Goal: Information Seeking & Learning: Learn about a topic

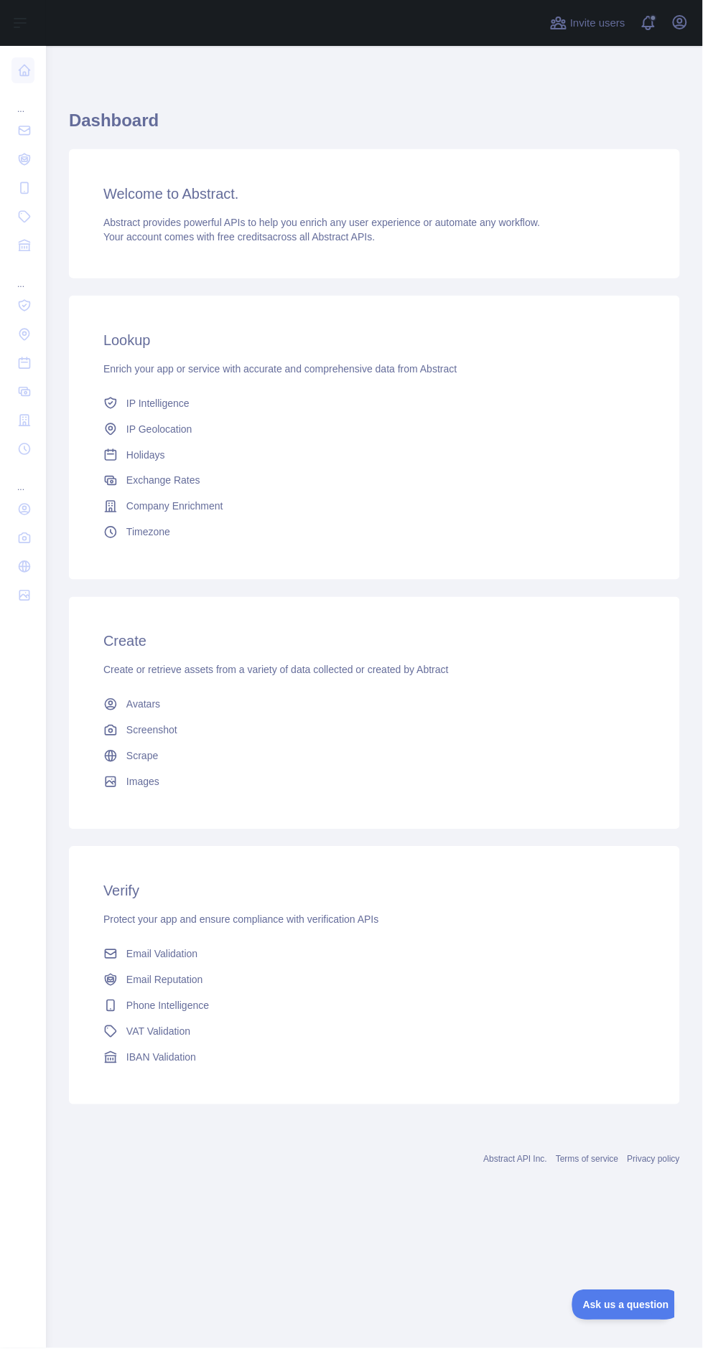
click at [209, 964] on link "Email Validation" at bounding box center [374, 955] width 553 height 26
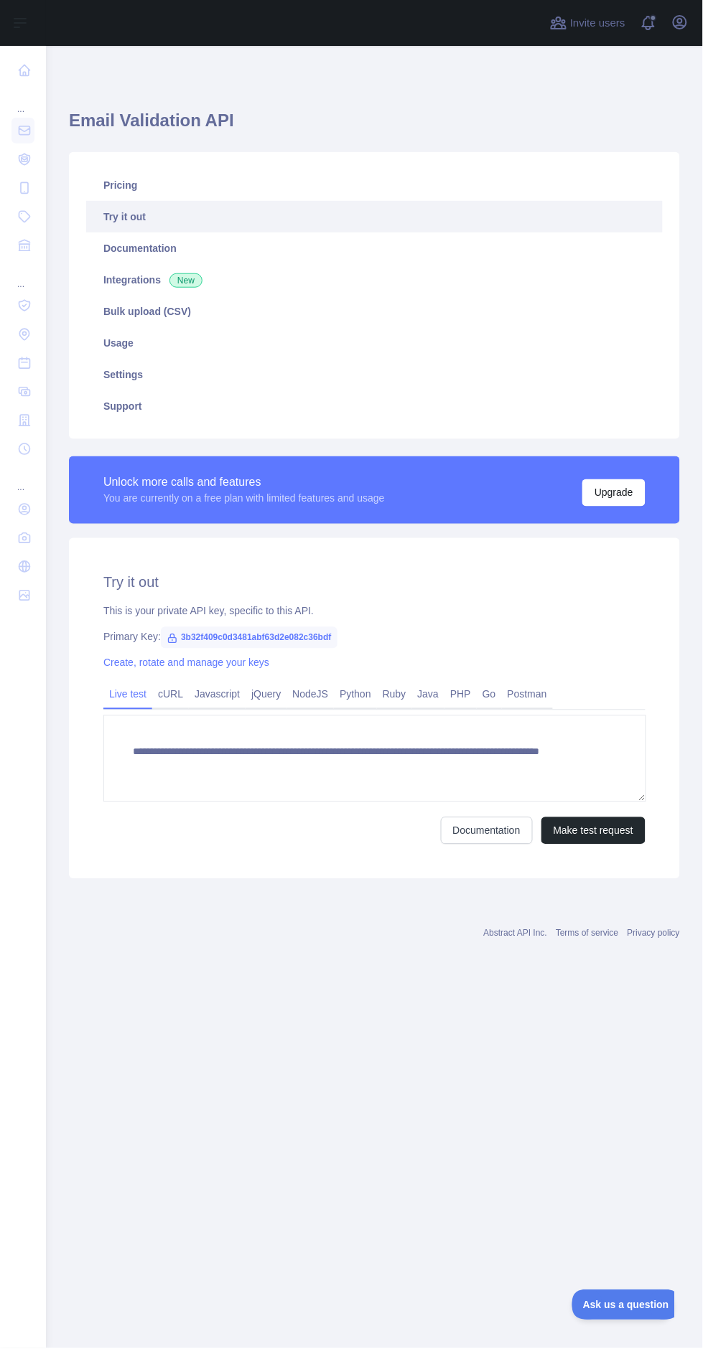
click at [261, 656] on div "Create, rotate and manage your keys" at bounding box center [374, 663] width 542 height 14
click at [525, 700] on link "Postman" at bounding box center [527, 694] width 51 height 23
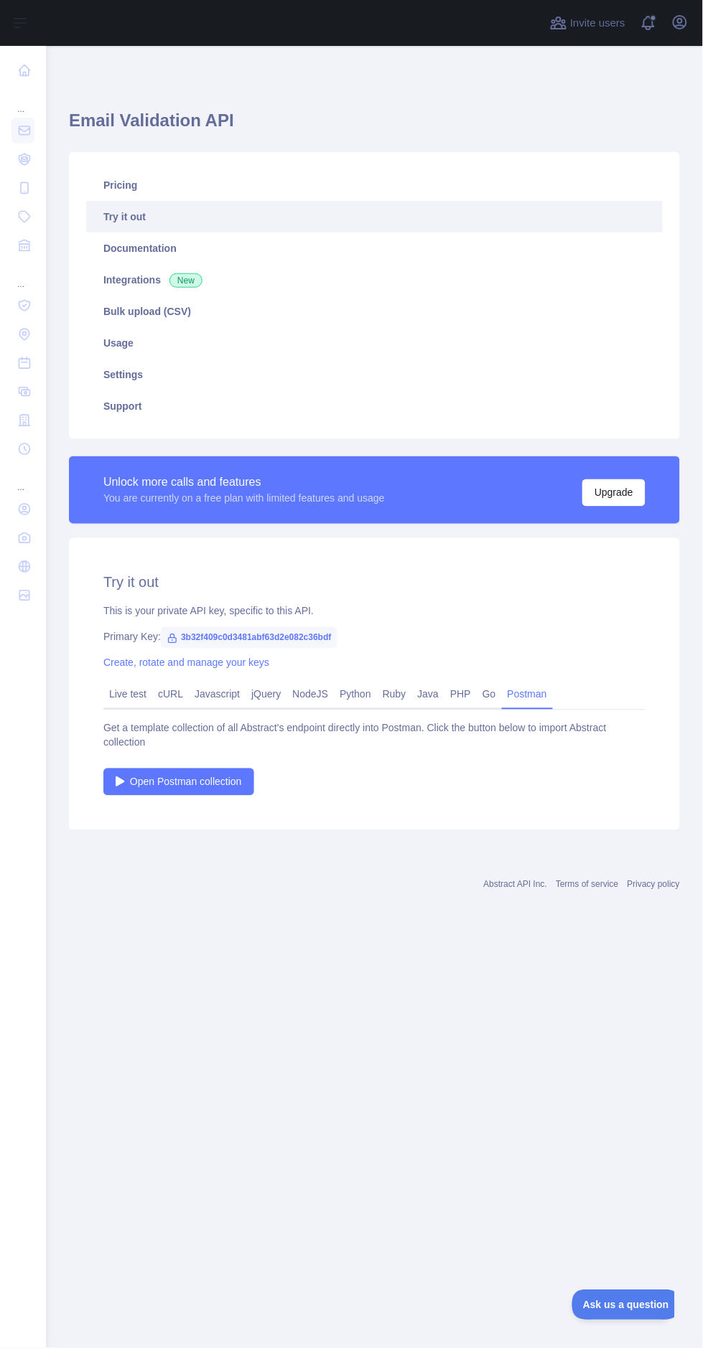
click at [487, 693] on link "Go" at bounding box center [489, 694] width 25 height 23
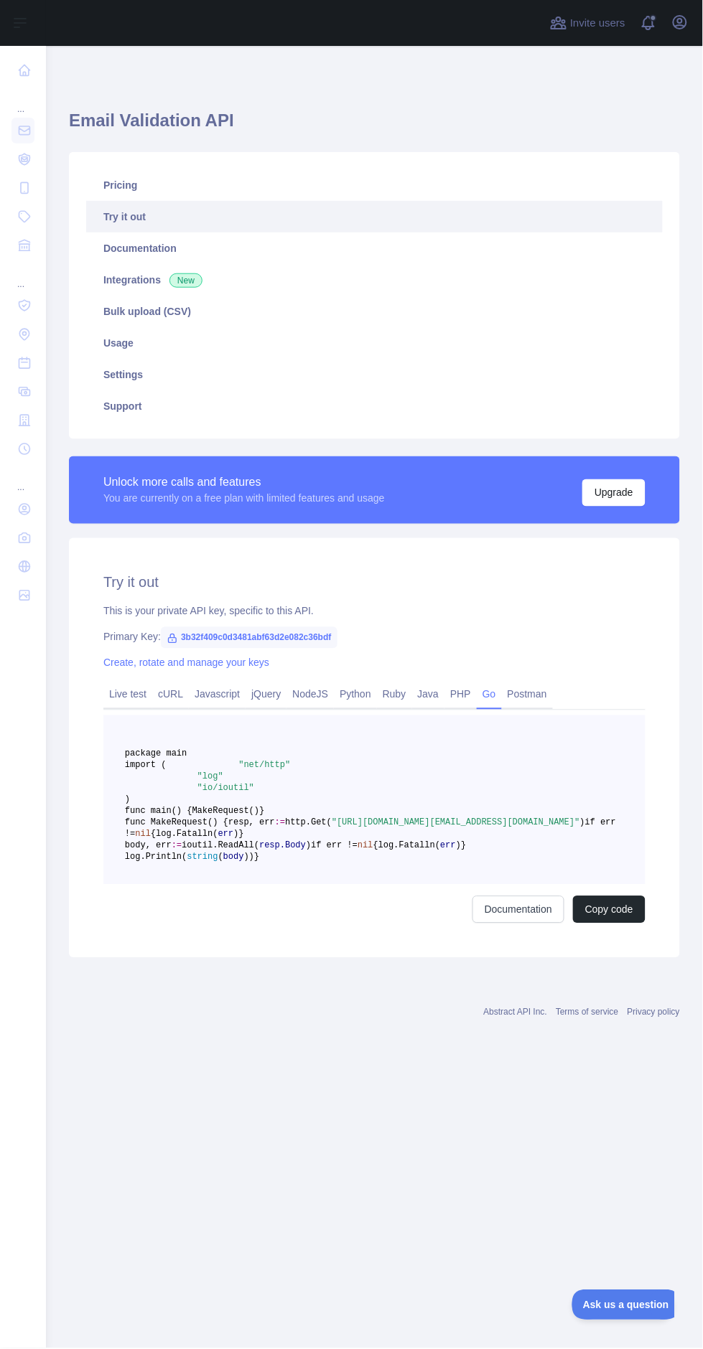
click at [461, 693] on link "PHP" at bounding box center [460, 694] width 32 height 23
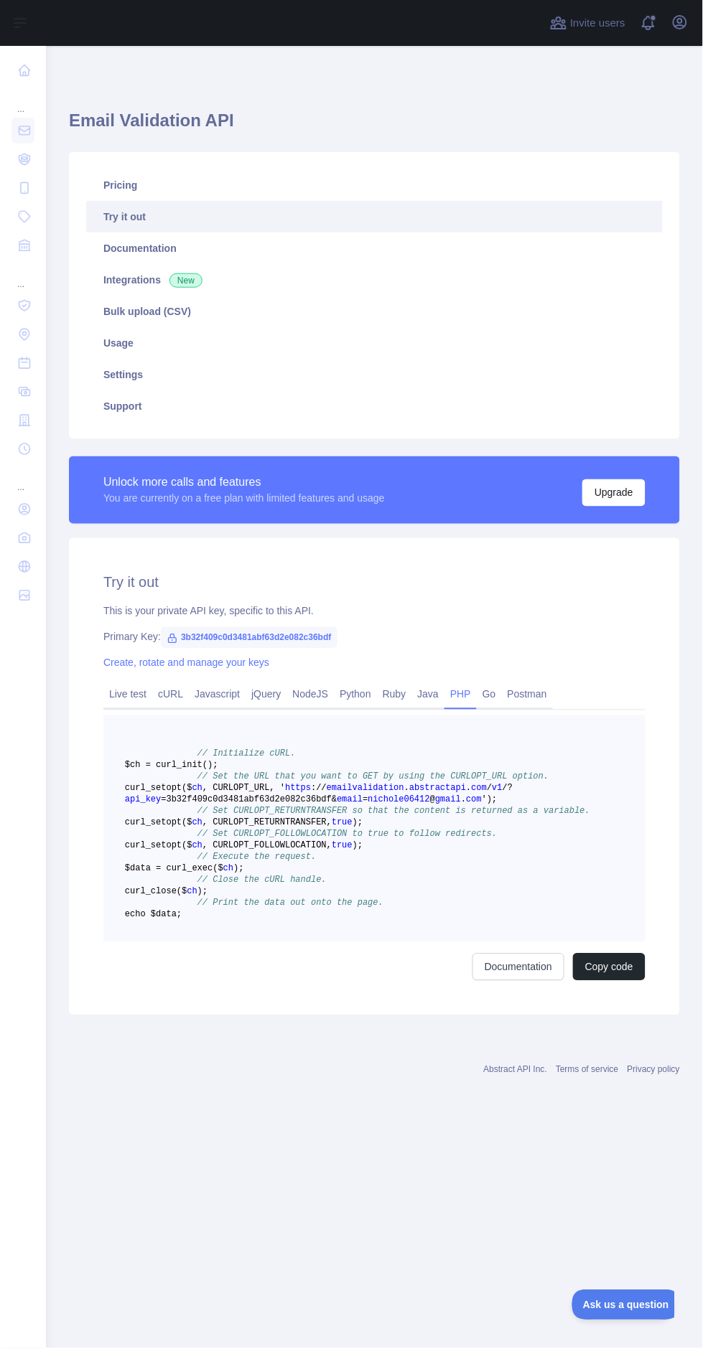
click at [426, 693] on link "Java" at bounding box center [428, 694] width 33 height 23
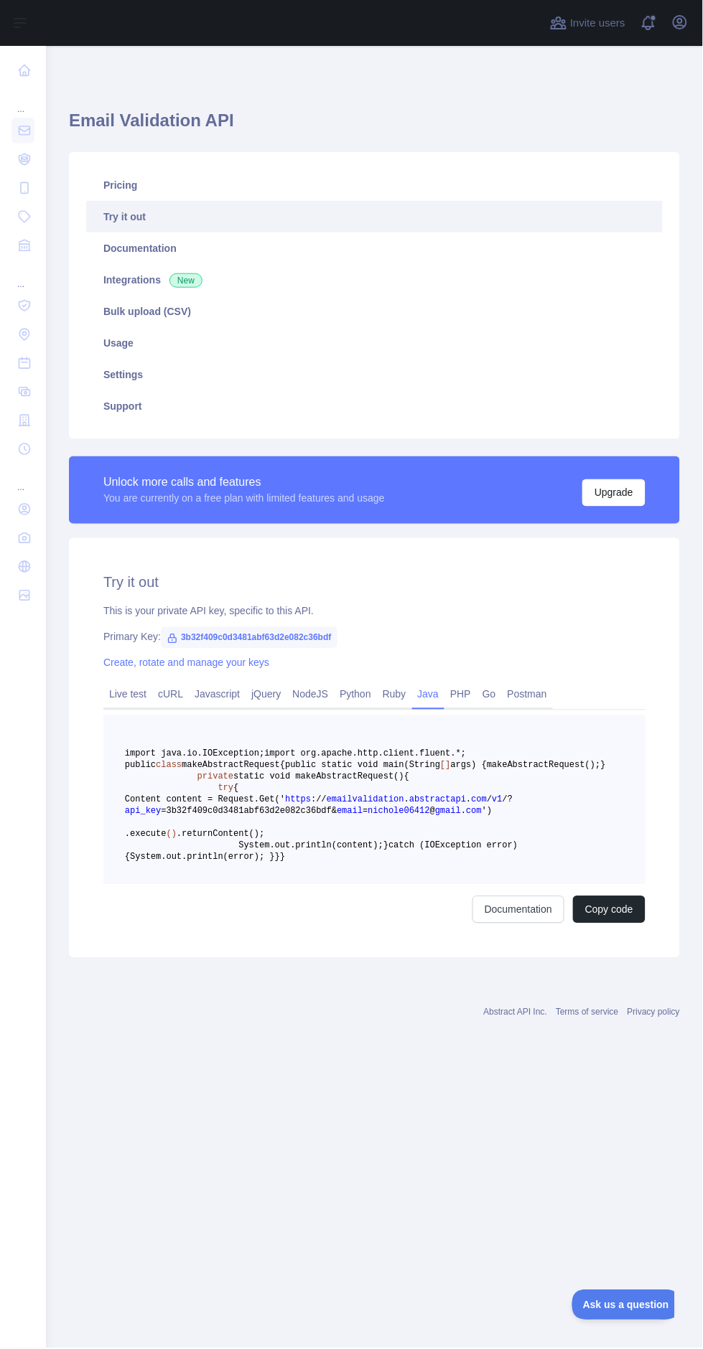
click at [392, 688] on link "Ruby" at bounding box center [394, 694] width 35 height 23
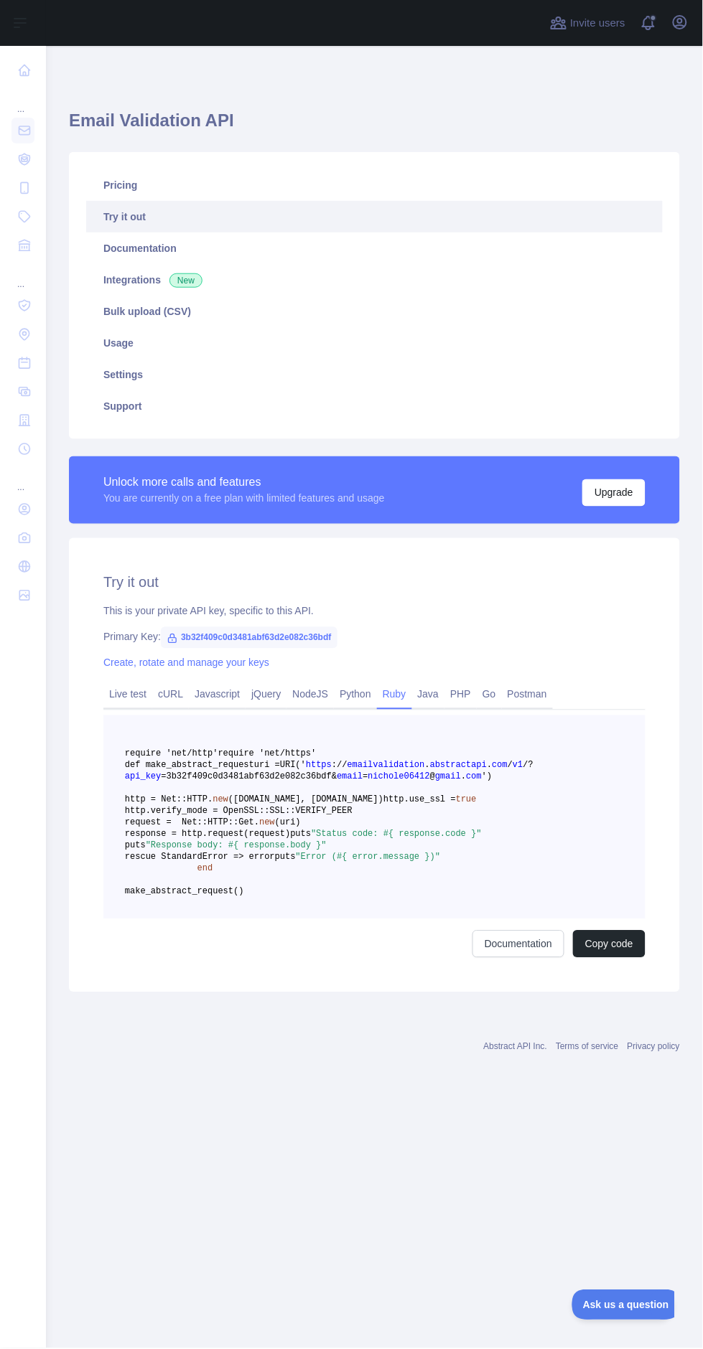
click at [355, 693] on link "Python" at bounding box center [355, 694] width 43 height 23
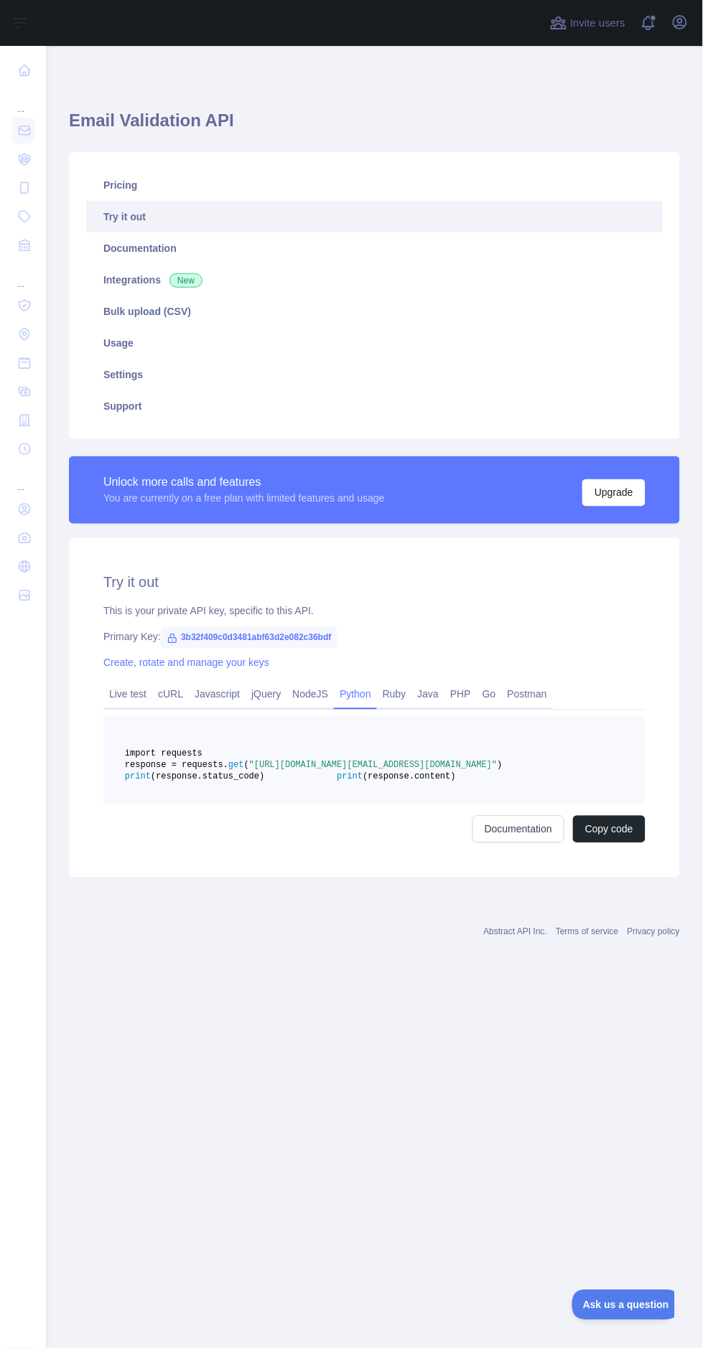
click at [304, 683] on link "NodeJS" at bounding box center [309, 694] width 47 height 23
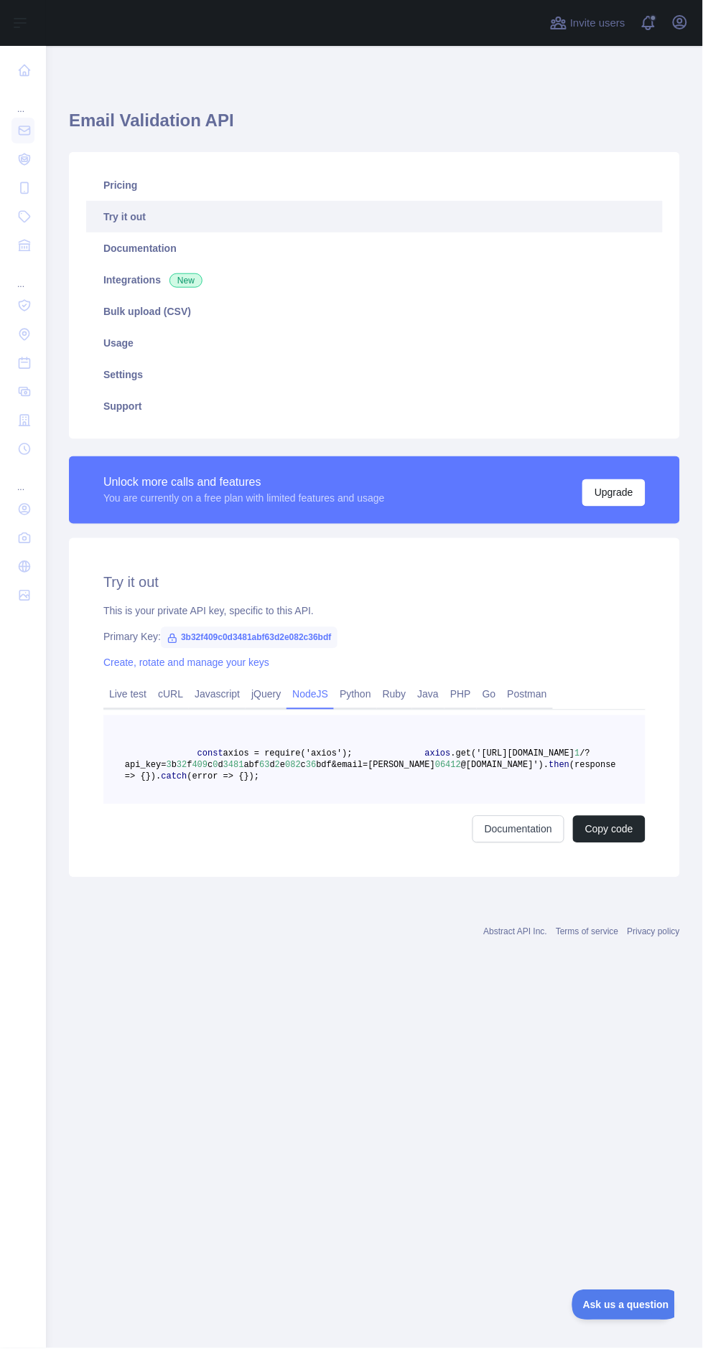
click at [254, 663] on link "Create, rotate and manage your keys" at bounding box center [186, 662] width 166 height 11
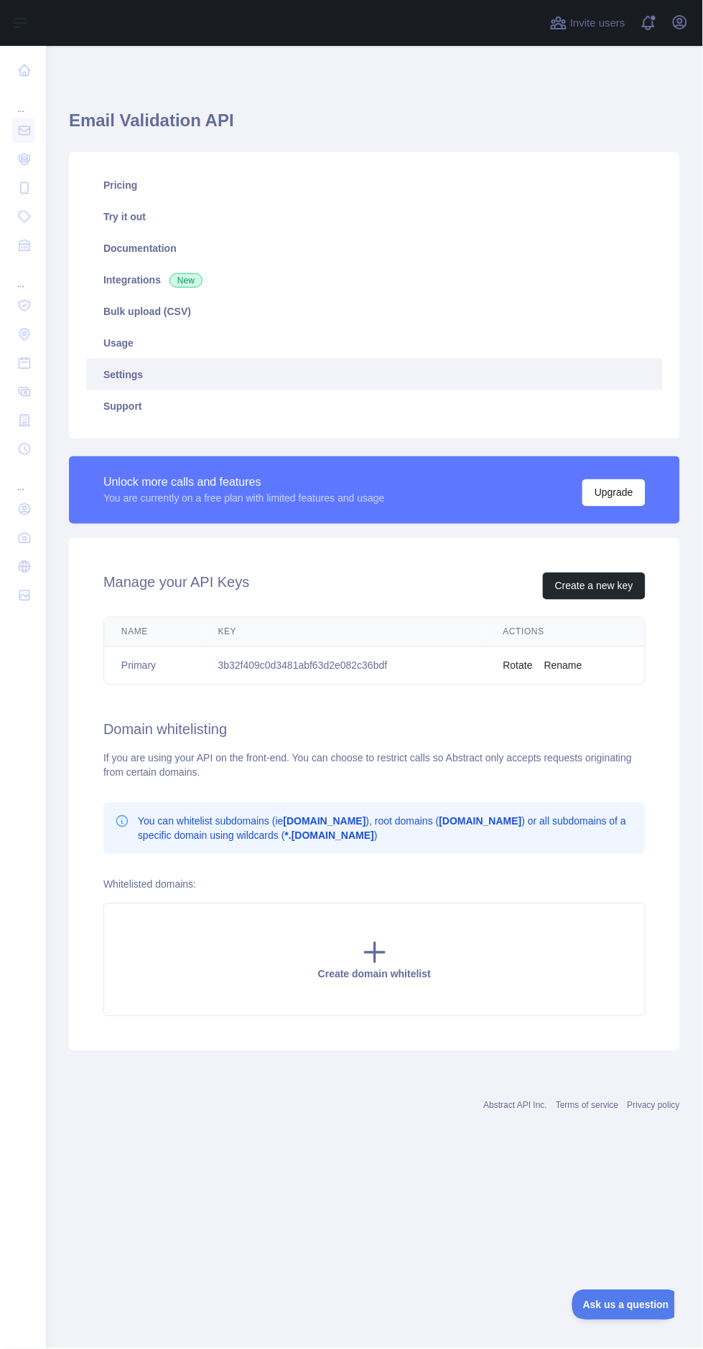
click at [139, 683] on div "Name Key Actions Primary 3b32f409c0d3481abf63d2e082c36bdf Rotate Rename" at bounding box center [374, 651] width 542 height 68
click at [541, 693] on div "Manage your API Keys Create a new key Name Key Actions Primary 3b32f409c0d3481a…" at bounding box center [374, 794] width 611 height 513
click at [167, 599] on h2 "Manage your API Keys" at bounding box center [176, 586] width 146 height 27
click at [254, 590] on div "Manage your API Keys Create a new key" at bounding box center [374, 586] width 542 height 27
click at [334, 845] on div "You can whitelist subdomains (ie app.domain.com ), root domains ( domain.com ) …" at bounding box center [374, 829] width 542 height 52
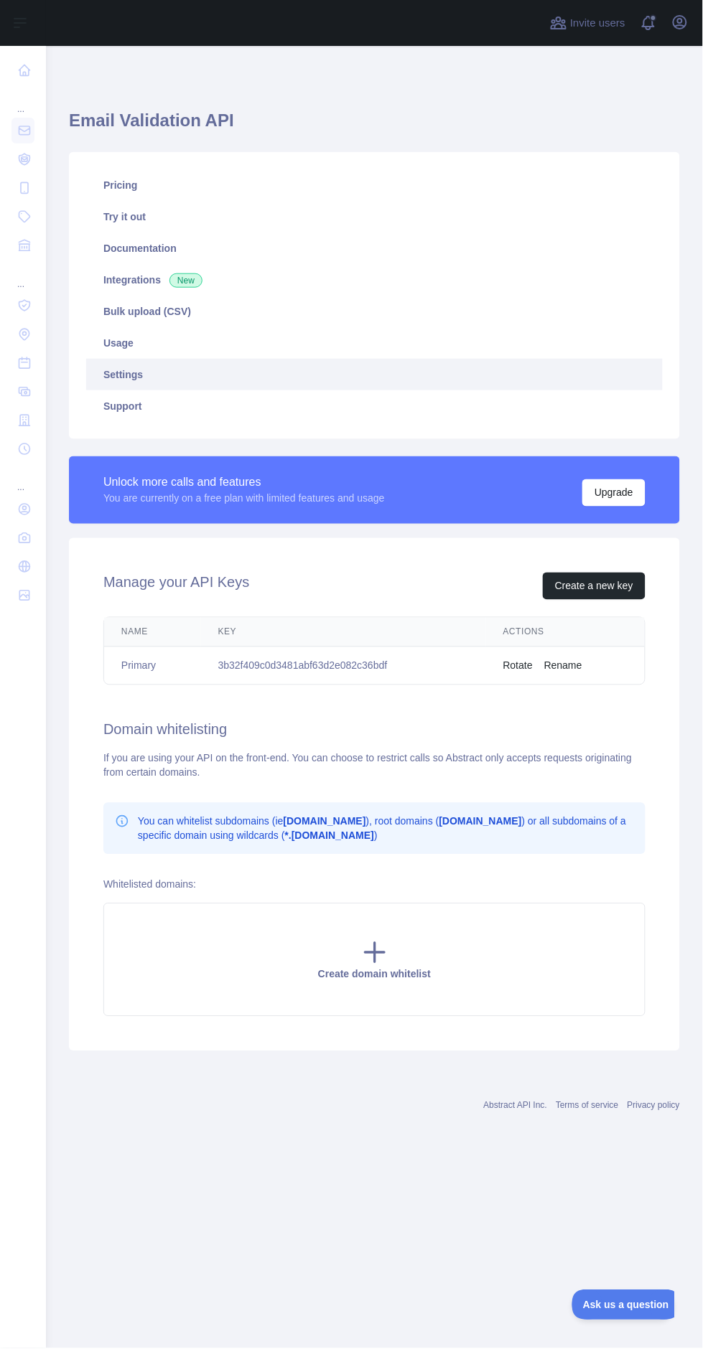
click at [334, 827] on p "You can whitelist subdomains (ie app.domain.com ), root domains ( domain.com ) …" at bounding box center [386, 829] width 496 height 29
click at [337, 817] on b "app.domain.com" at bounding box center [324, 821] width 83 height 11
click at [334, 677] on td "3b32f409c0d3481abf63d2e082c36bdf" at bounding box center [343, 666] width 285 height 38
click at [169, 219] on link "Try it out" at bounding box center [374, 217] width 576 height 32
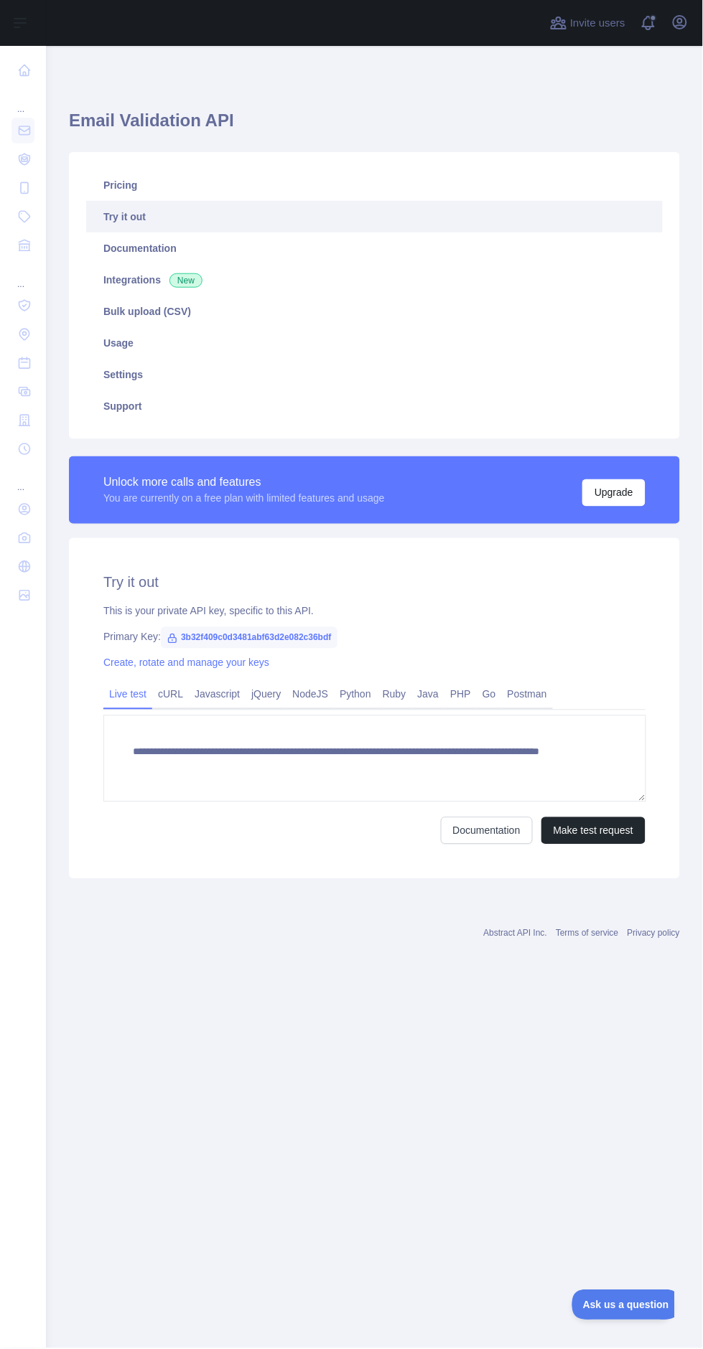
click at [265, 291] on link "Integrations New" at bounding box center [374, 280] width 576 height 32
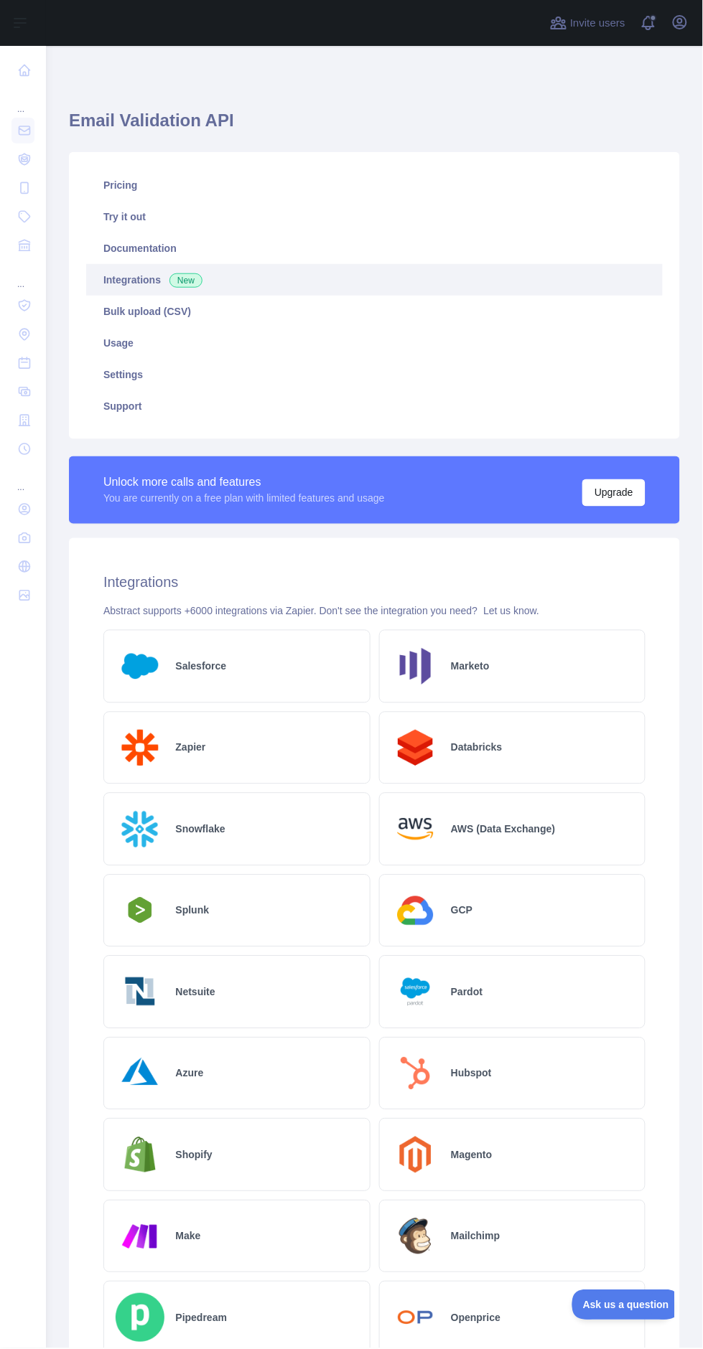
click at [277, 258] on link "Documentation" at bounding box center [374, 249] width 576 height 32
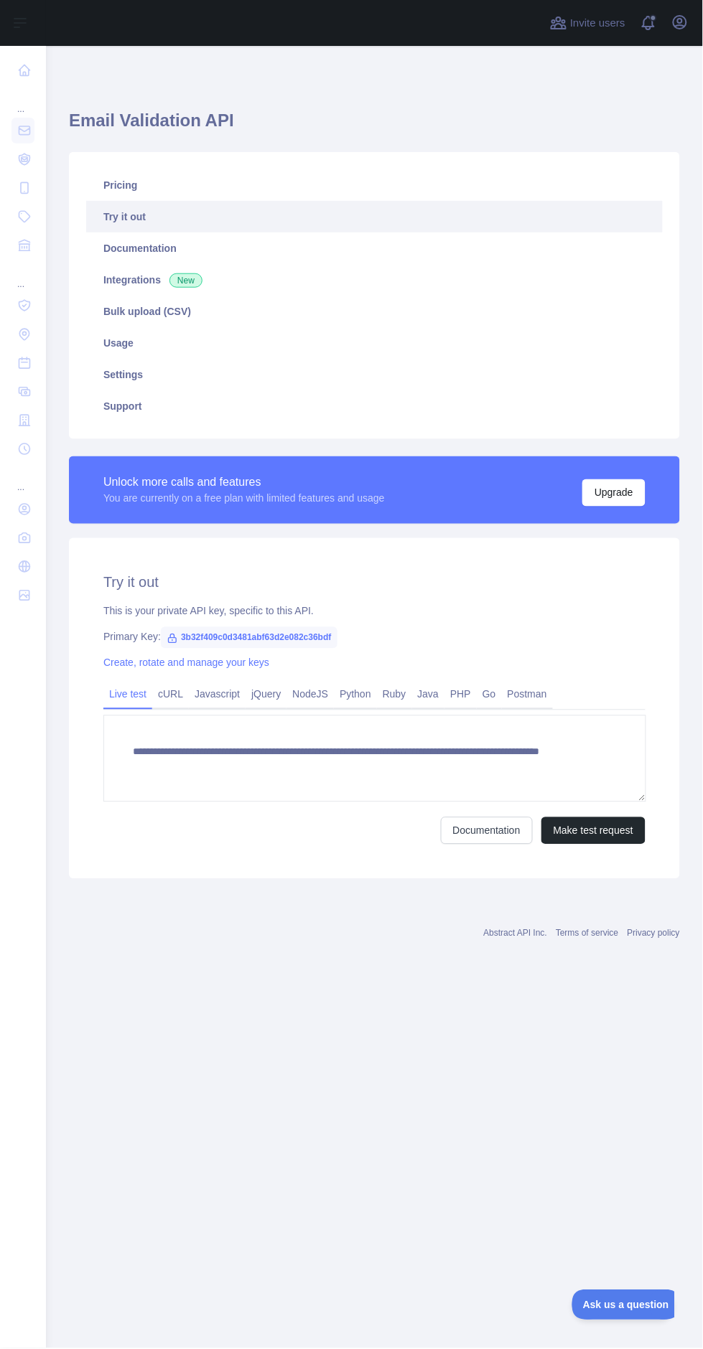
click at [166, 697] on link "cURL" at bounding box center [170, 694] width 37 height 23
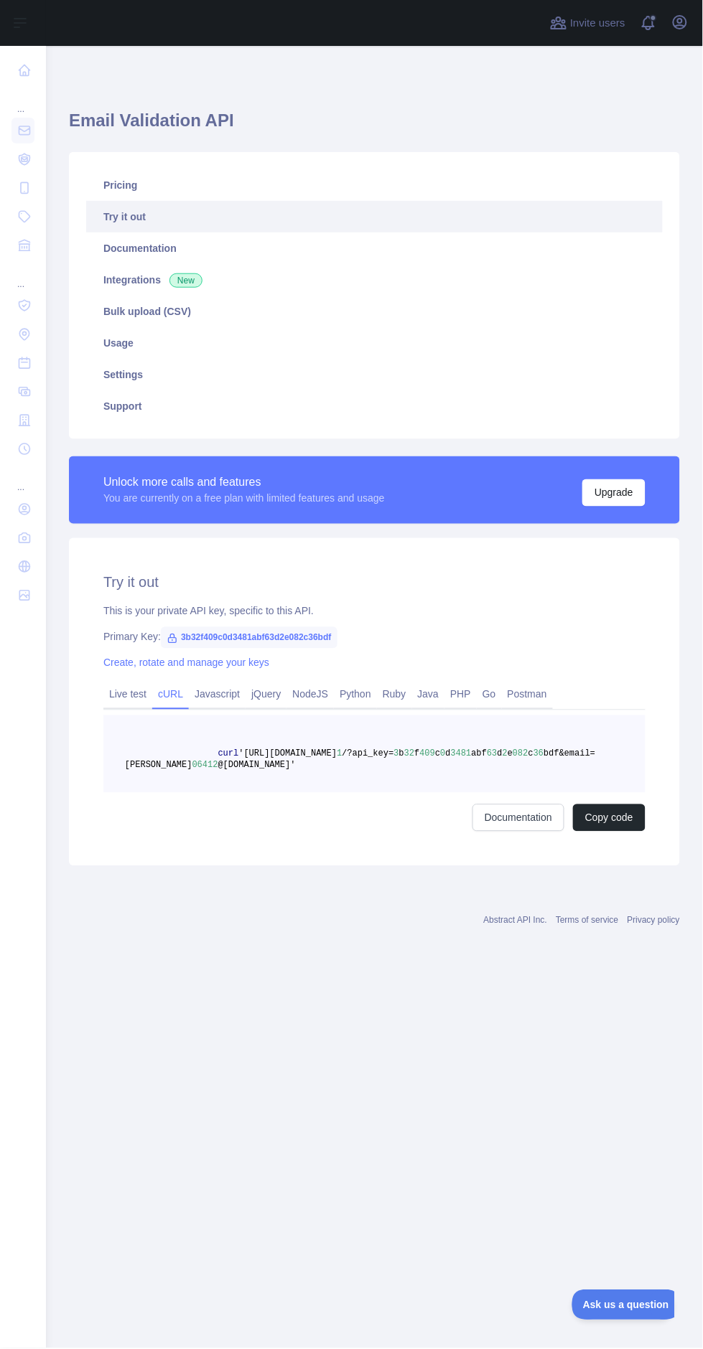
click at [219, 700] on link "Javascript" at bounding box center [217, 694] width 57 height 23
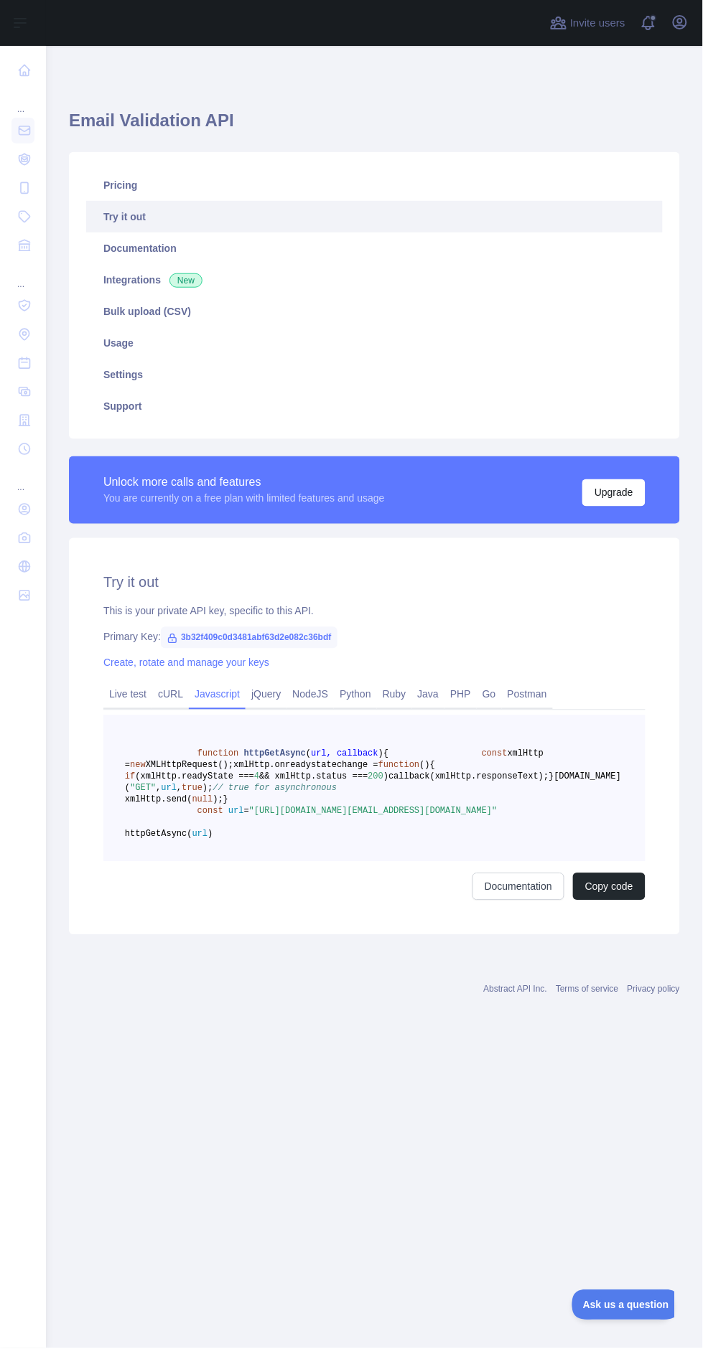
click at [137, 705] on link "Live test" at bounding box center [127, 694] width 49 height 23
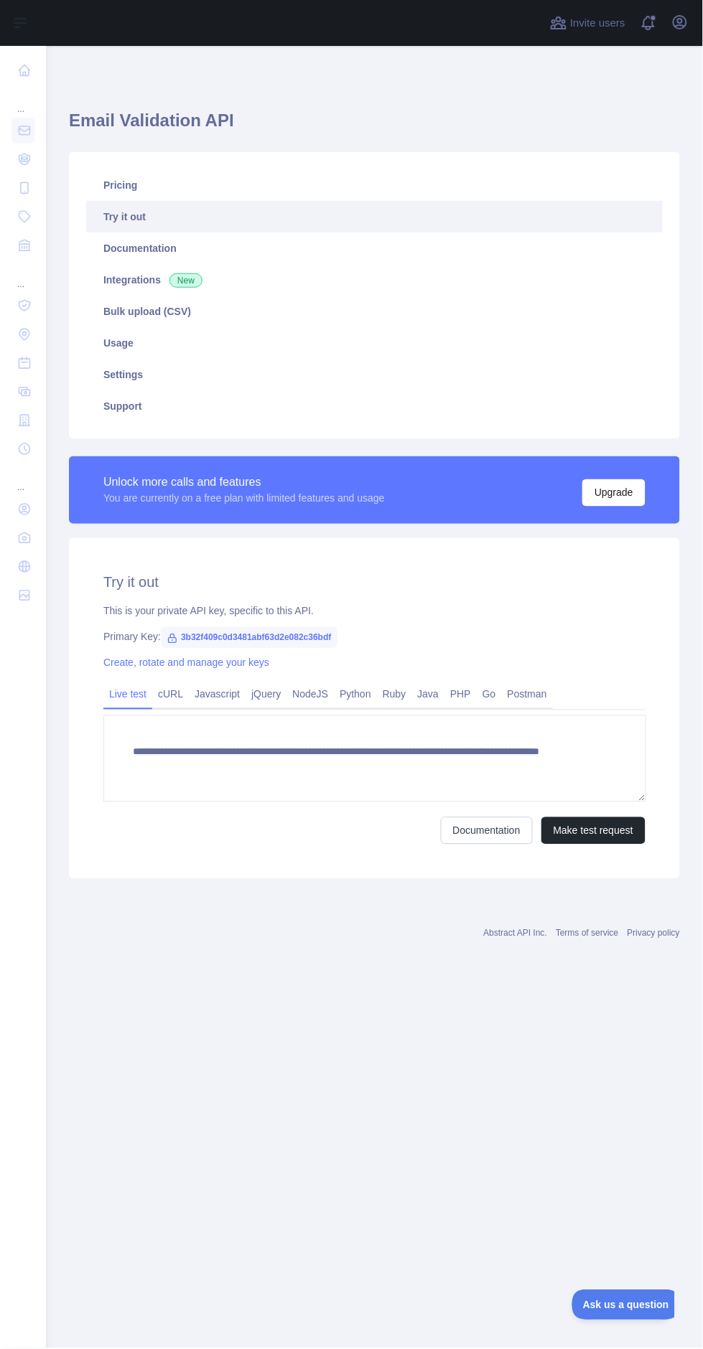
scroll to position [8, 0]
click at [619, 829] on button "Make test request" at bounding box center [593, 830] width 104 height 27
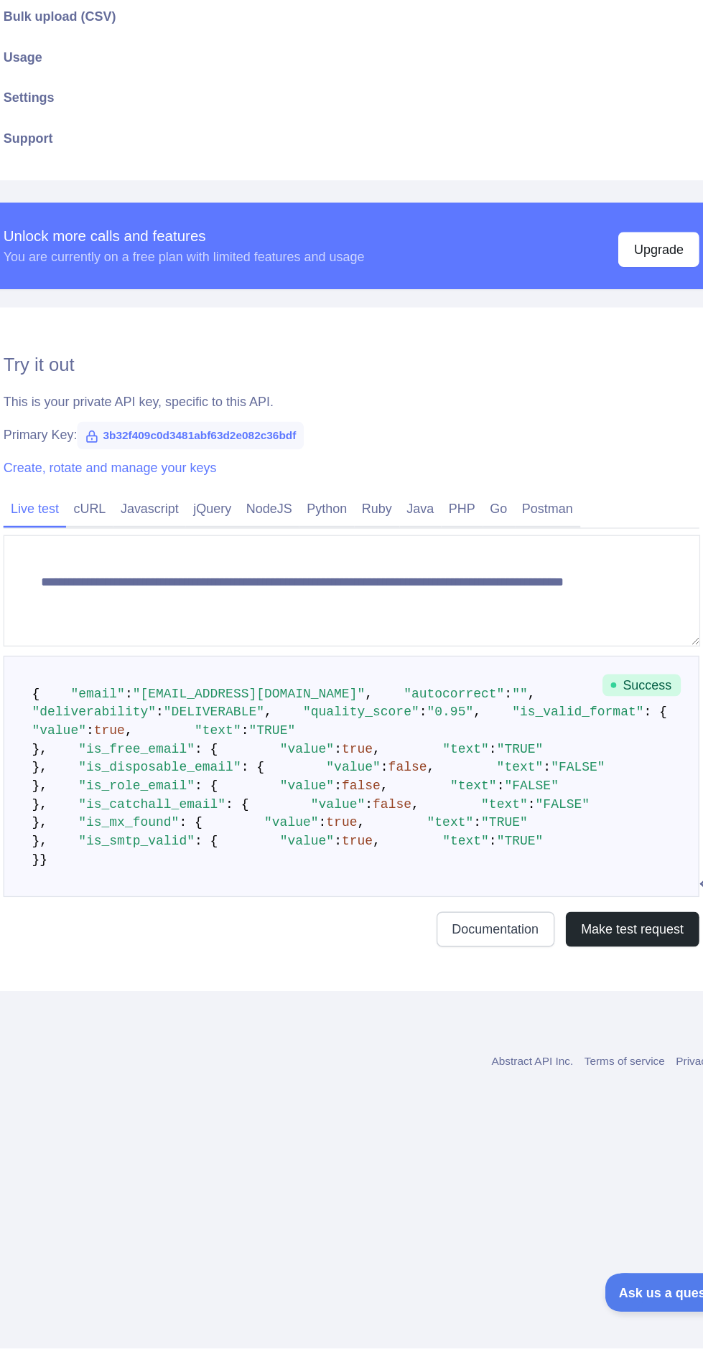
scroll to position [26, 2]
click at [498, 1036] on link "Documentation" at bounding box center [484, 1022] width 92 height 27
click at [176, 683] on link "cURL" at bounding box center [168, 694] width 37 height 23
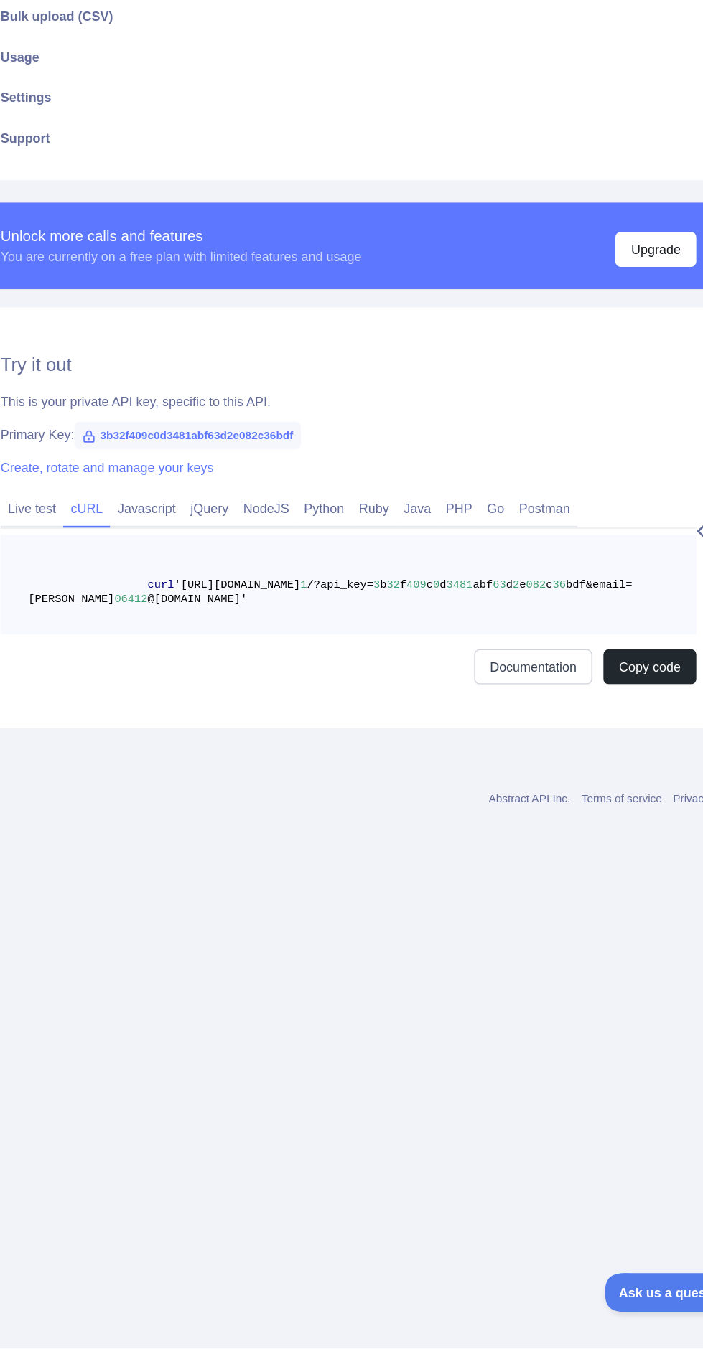
click at [254, 627] on span "3b32f409c0d3481abf63d2e082c36bdf" at bounding box center [247, 638] width 176 height 22
copy div "Key: 3b32f409c0d3481abf63d2e082c36bdf"
click at [616, 804] on button "Copy code" at bounding box center [607, 817] width 72 height 27
click at [232, 683] on link "Javascript" at bounding box center [215, 694] width 57 height 23
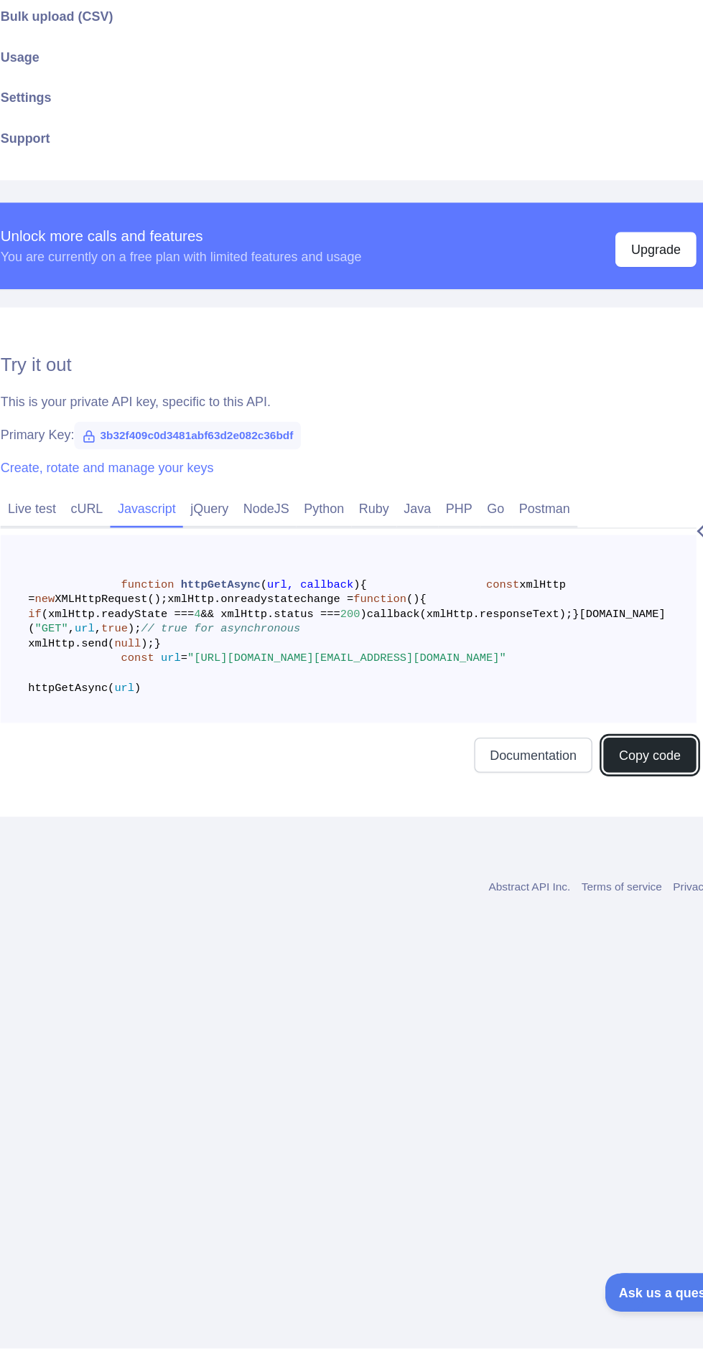
click at [612, 873] on button "Copy code" at bounding box center [607, 886] width 72 height 27
click at [274, 683] on link "jQuery" at bounding box center [263, 694] width 41 height 23
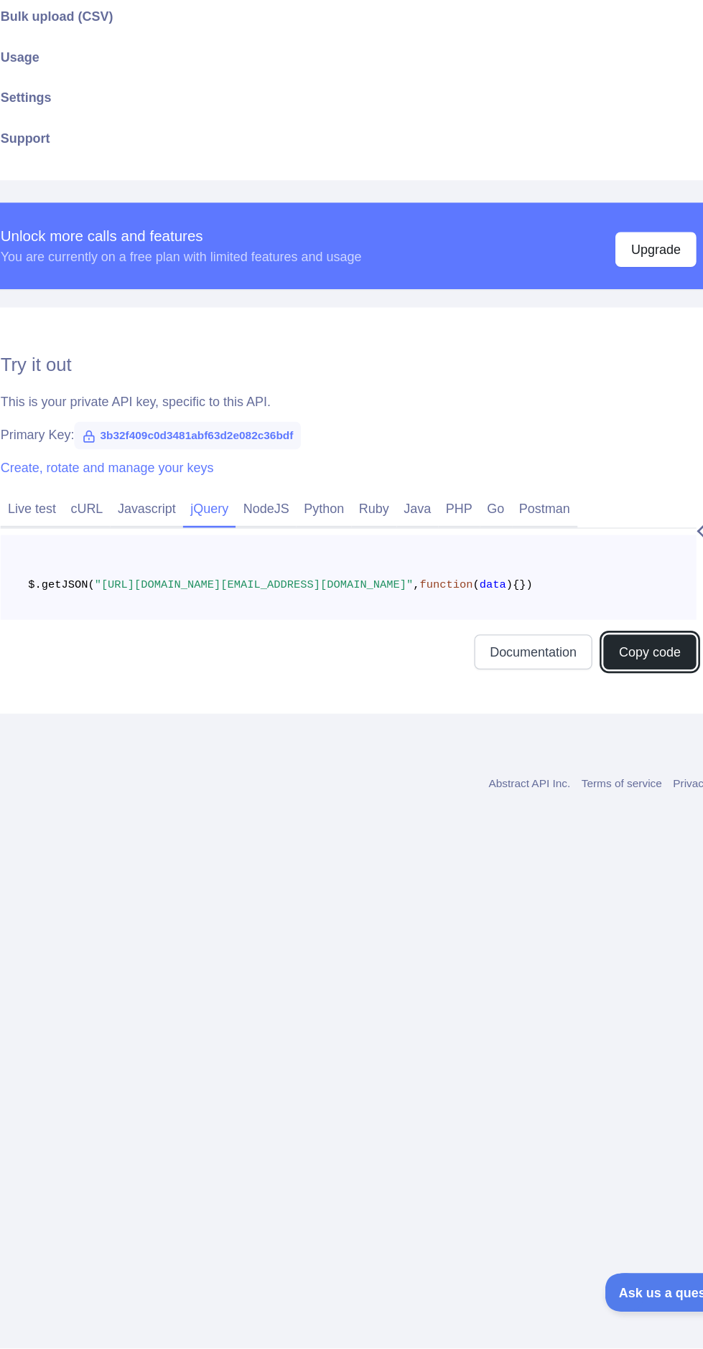
click at [619, 793] on button "Copy code" at bounding box center [607, 806] width 72 height 27
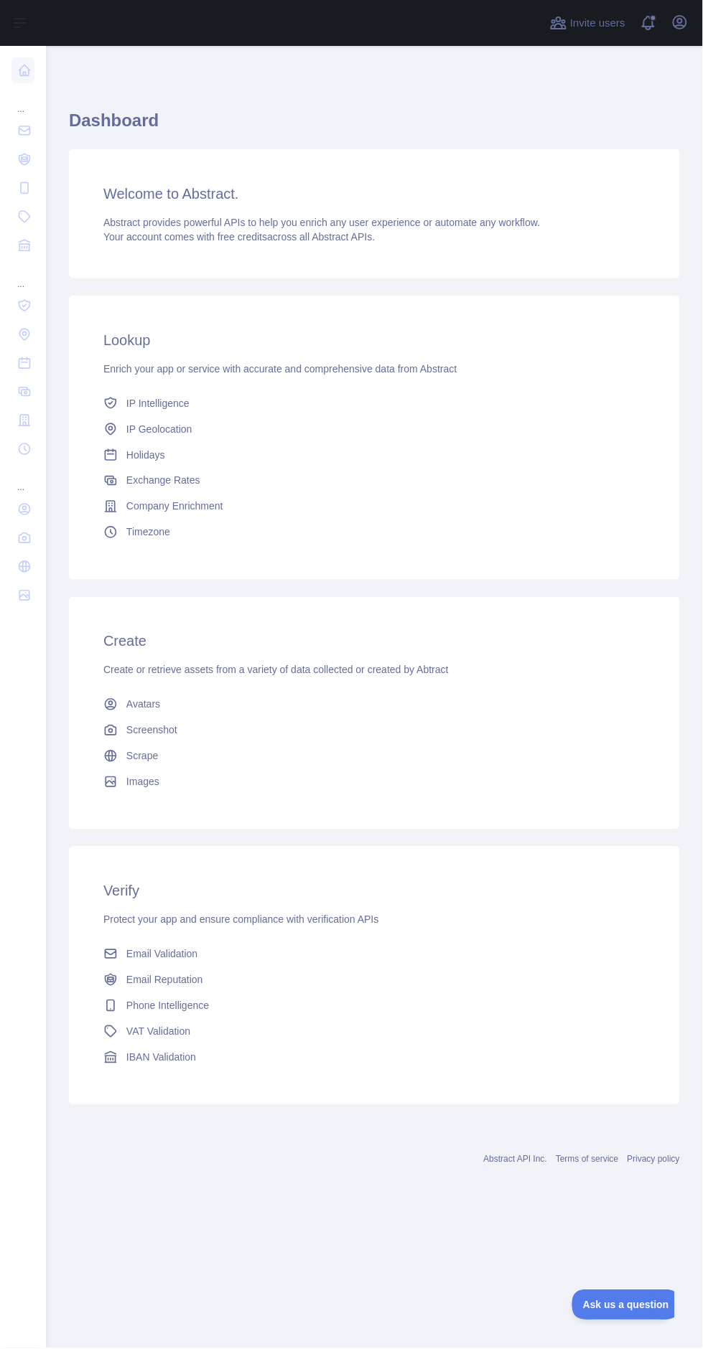
click at [234, 200] on h3 "Welcome to Abstract." at bounding box center [374, 194] width 542 height 20
click at [184, 397] on span "IP Intelligence" at bounding box center [157, 403] width 63 height 14
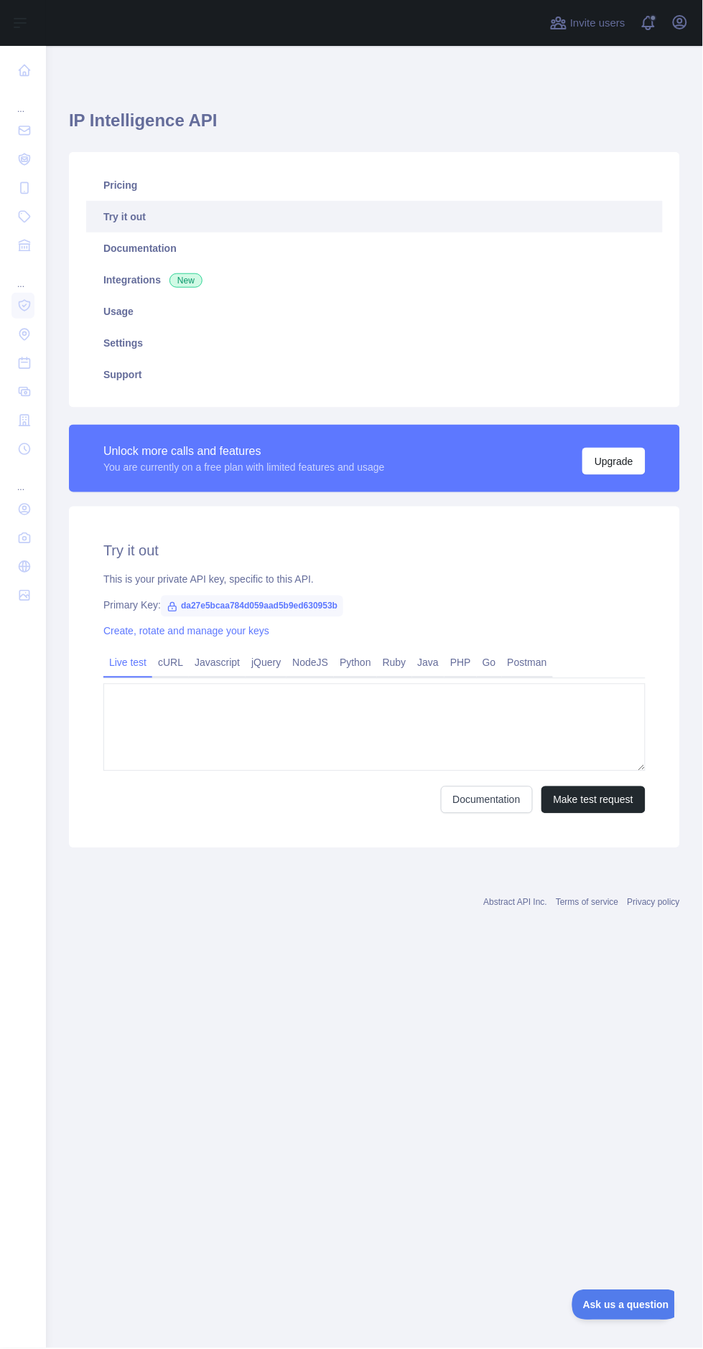
type textarea "**********"
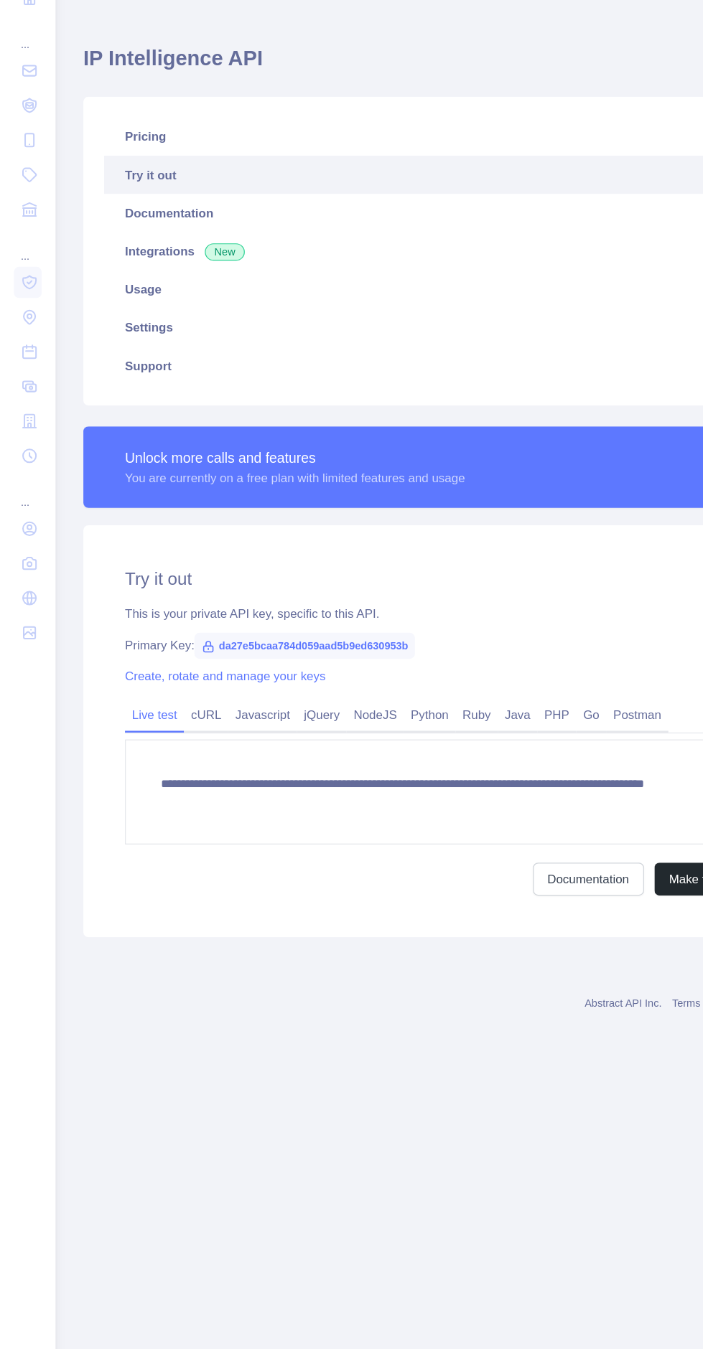
click at [194, 278] on span "New" at bounding box center [185, 280] width 33 height 14
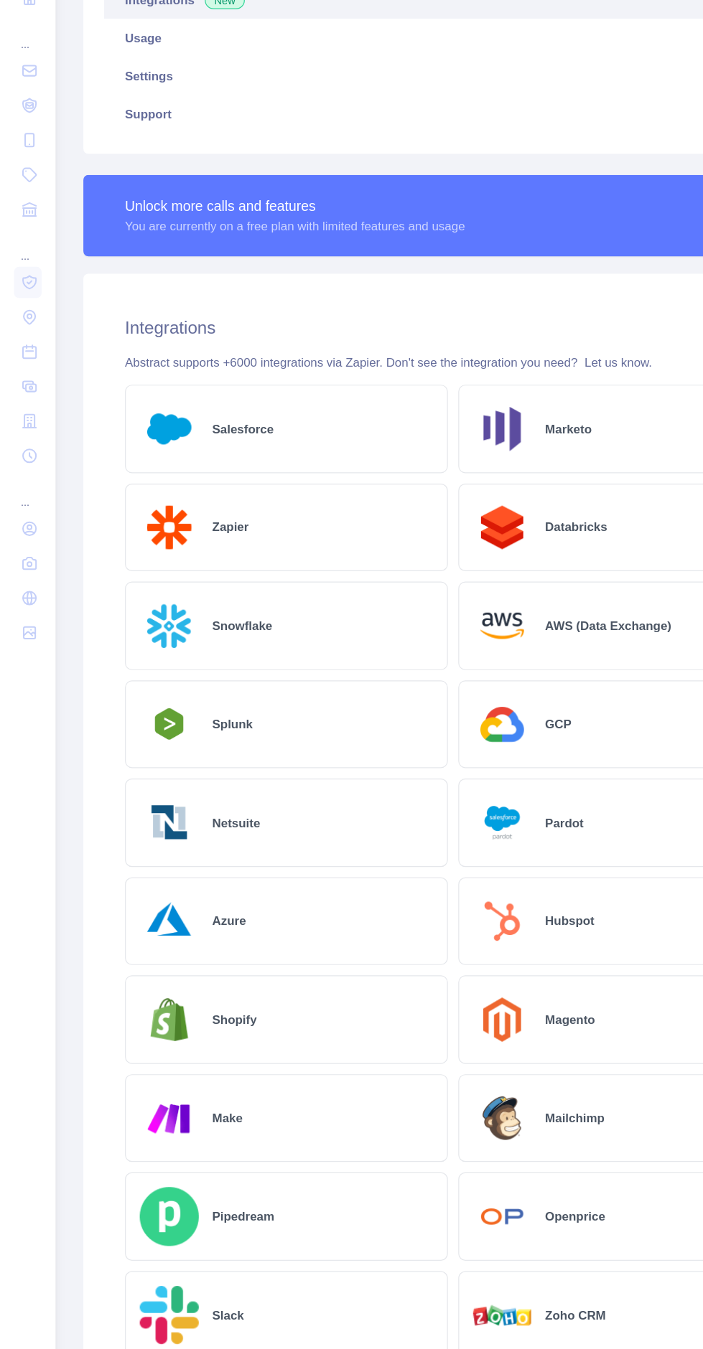
scroll to position [210, 0]
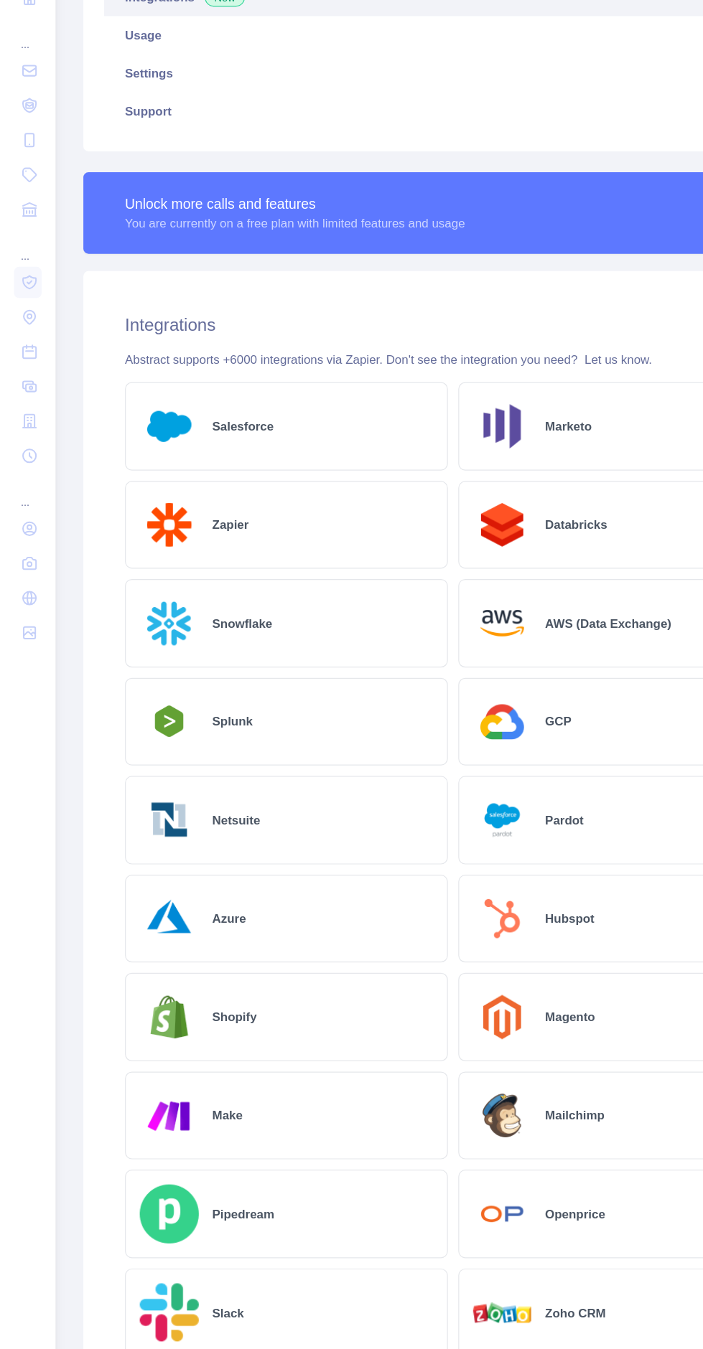
click at [266, 822] on div "Azure" at bounding box center [236, 832] width 267 height 73
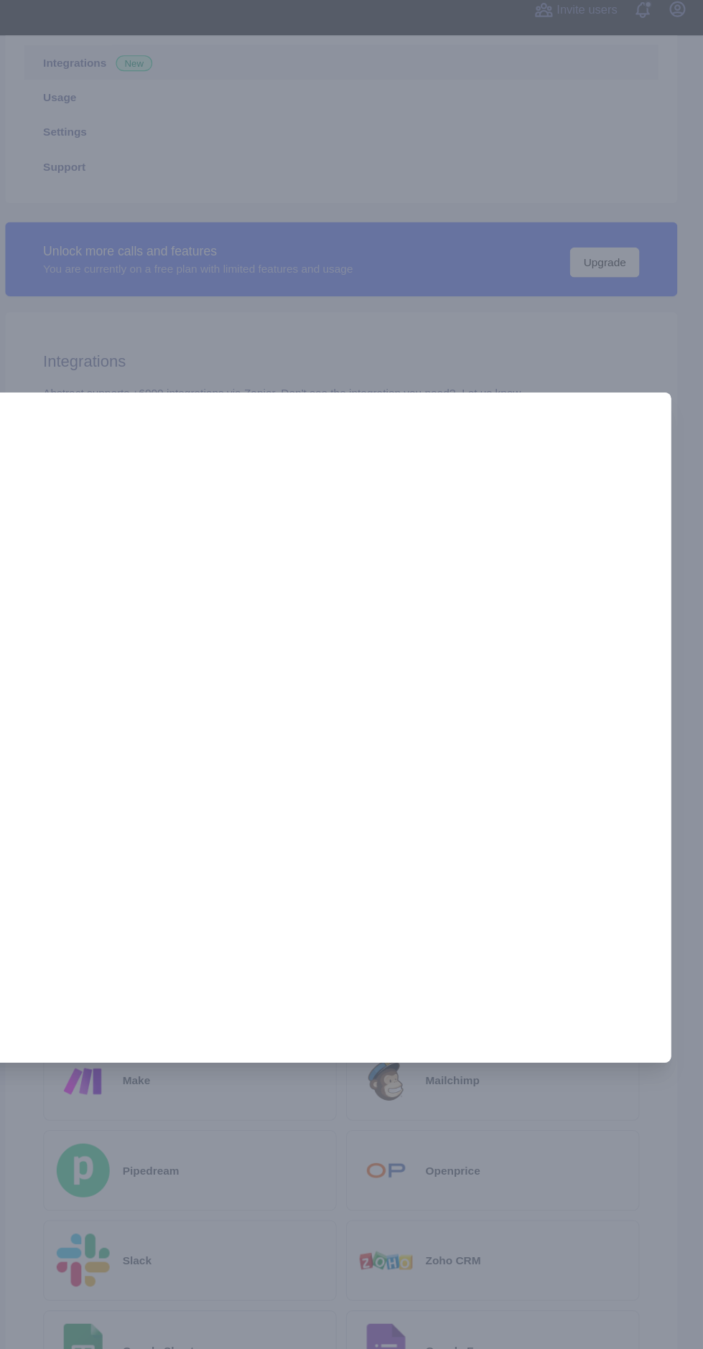
scroll to position [0, 0]
